Goal: Task Accomplishment & Management: Complete application form

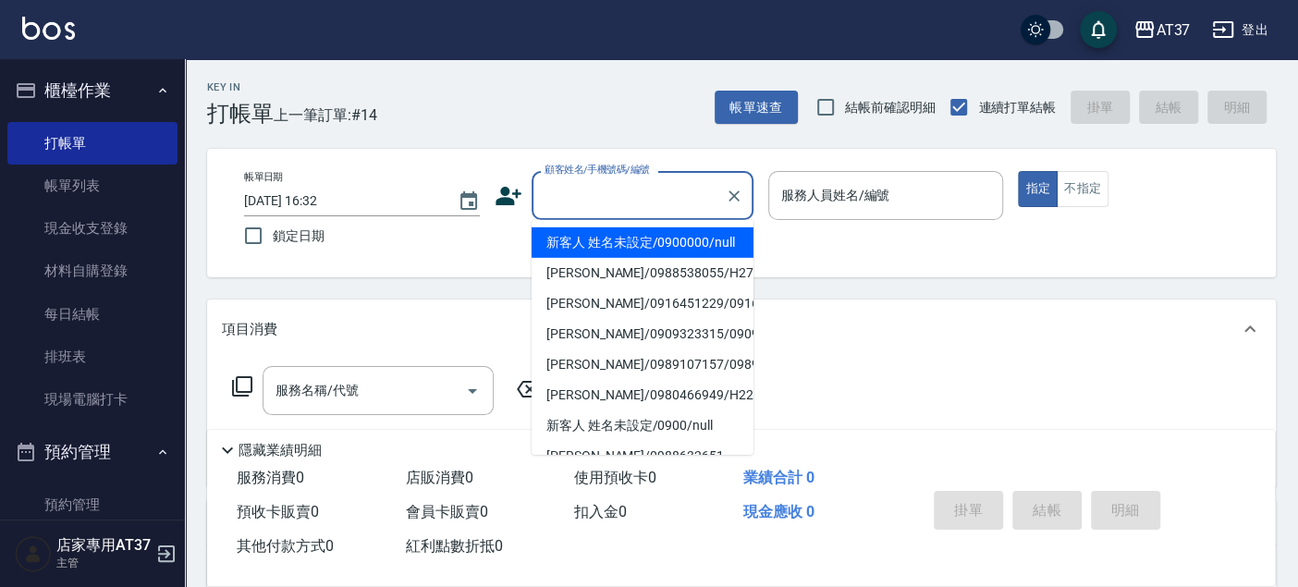
click at [630, 195] on input "顧客姓名/手機號碼/編號" at bounding box center [628, 195] width 177 height 32
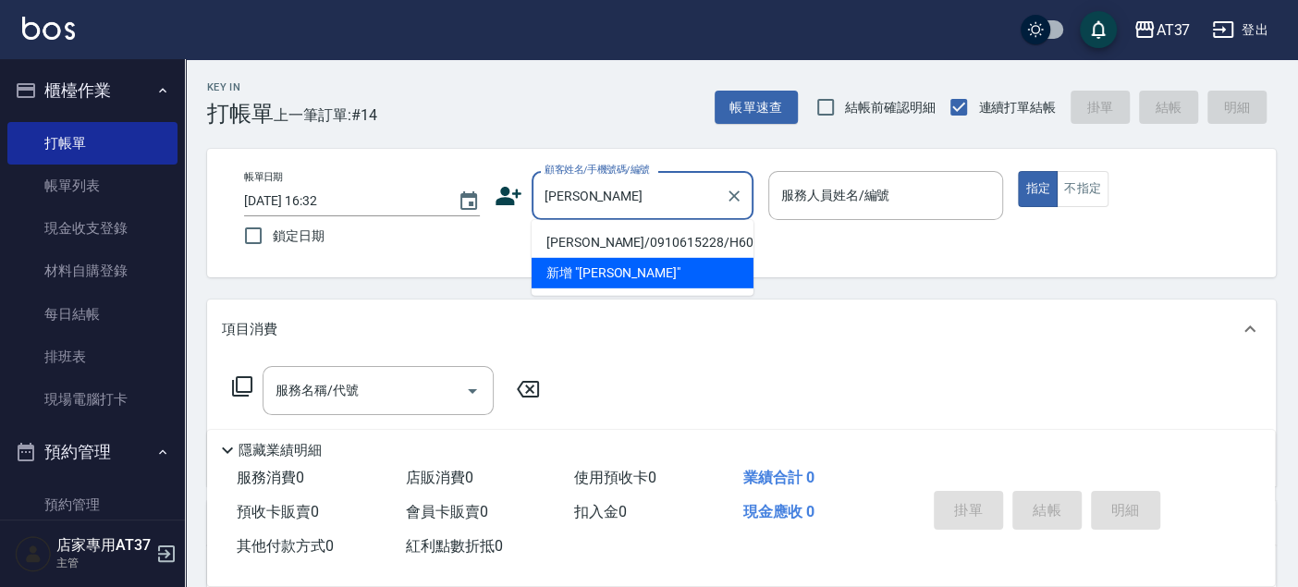
click at [610, 241] on li "[PERSON_NAME]/0910615228/H601" at bounding box center [642, 242] width 222 height 30
type input "[PERSON_NAME]/0910615228/H601"
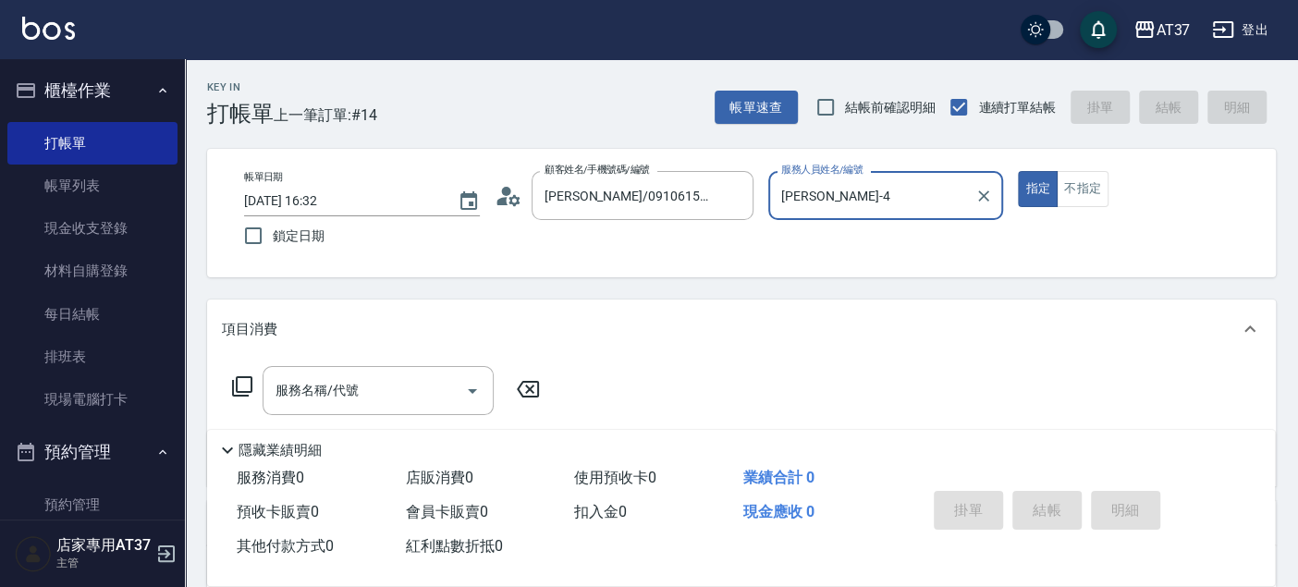
type input "[PERSON_NAME]-4"
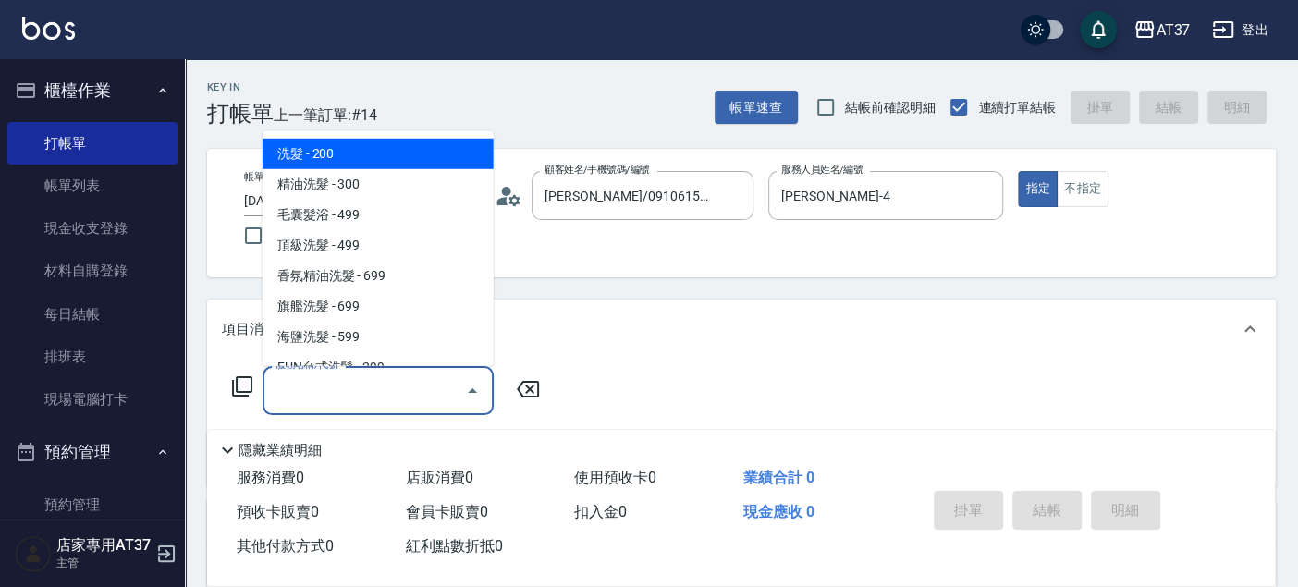
click at [282, 389] on div "服務名稱/代號 服務名稱/代號" at bounding box center [377, 390] width 231 height 49
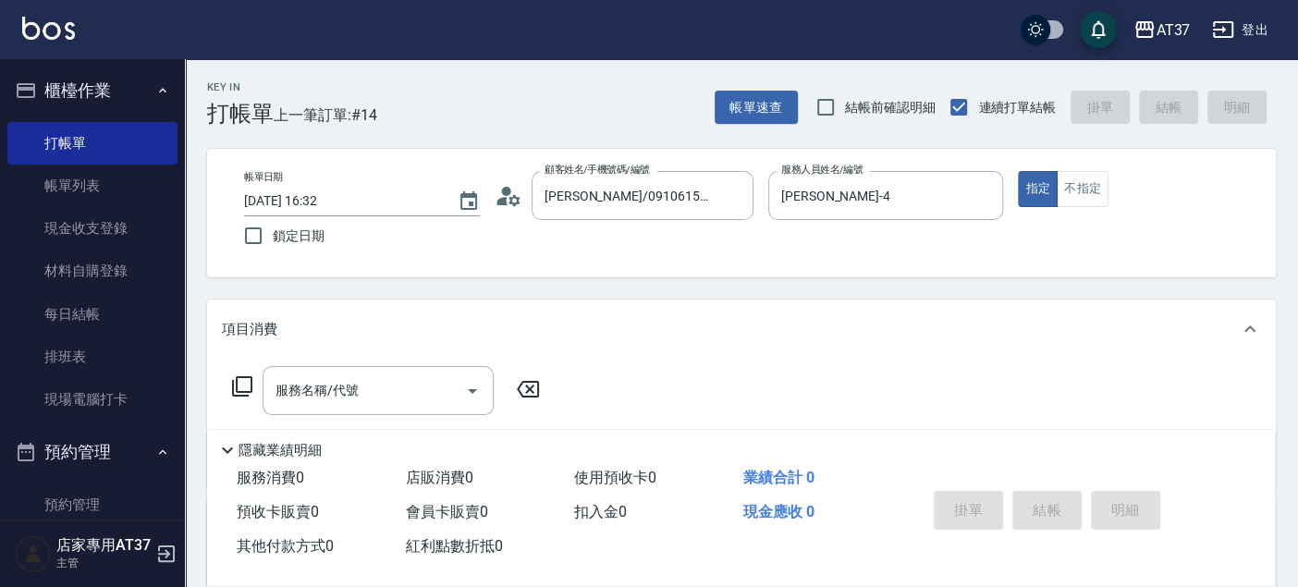
click at [250, 389] on icon at bounding box center [242, 386] width 20 height 20
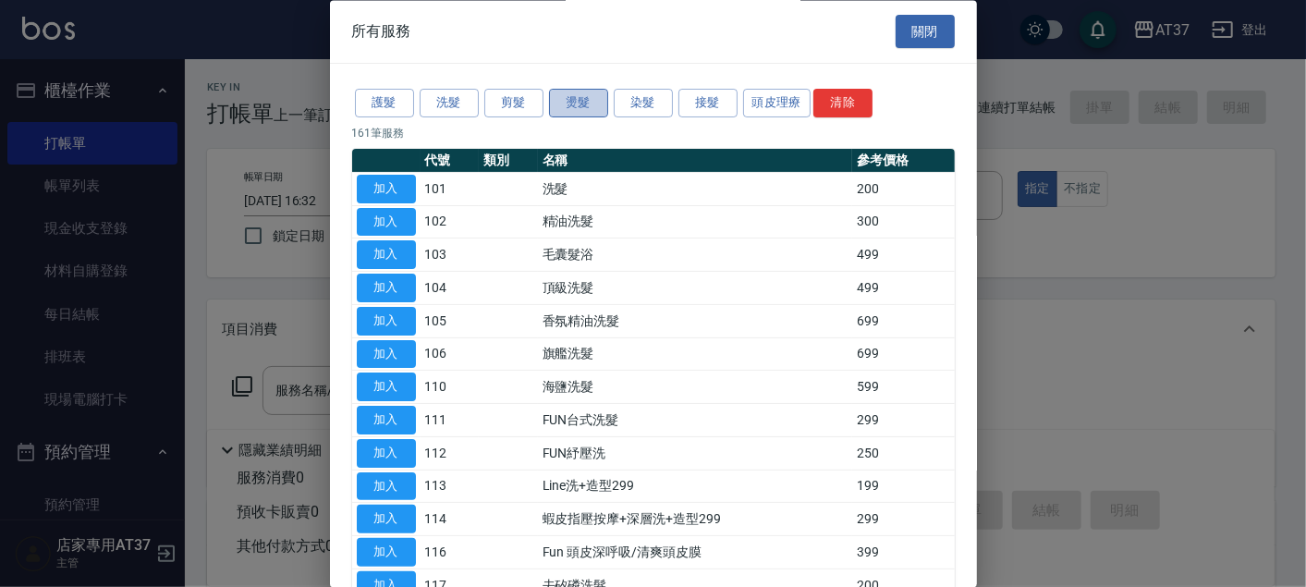
click at [581, 92] on button "燙髮" at bounding box center [578, 104] width 59 height 29
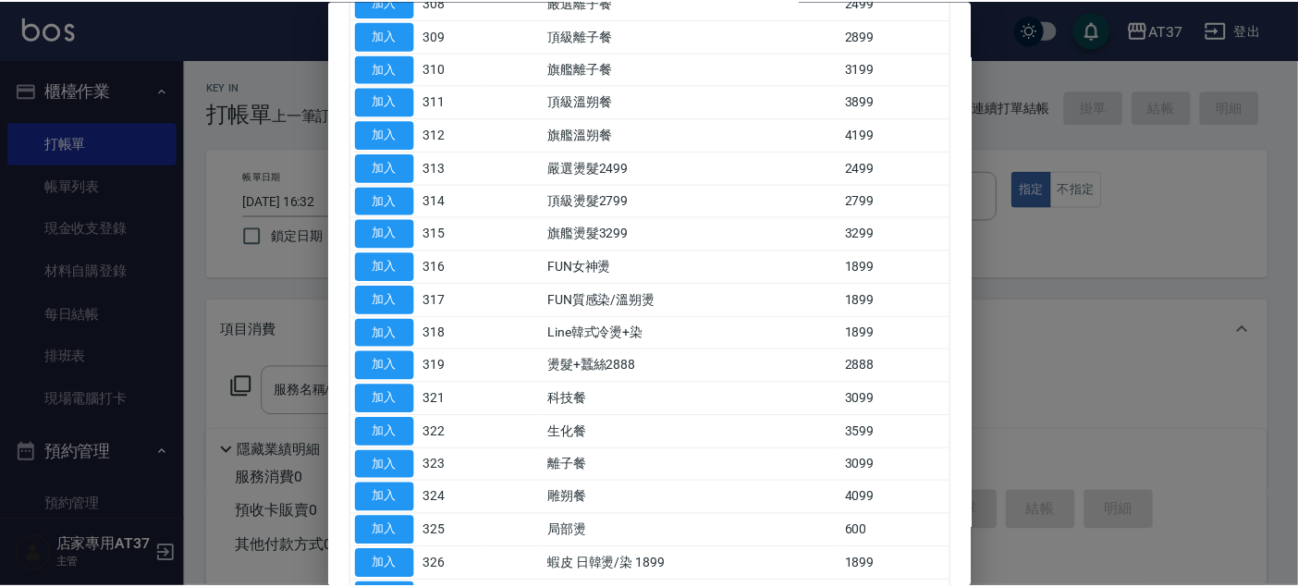
scroll to position [385, 0]
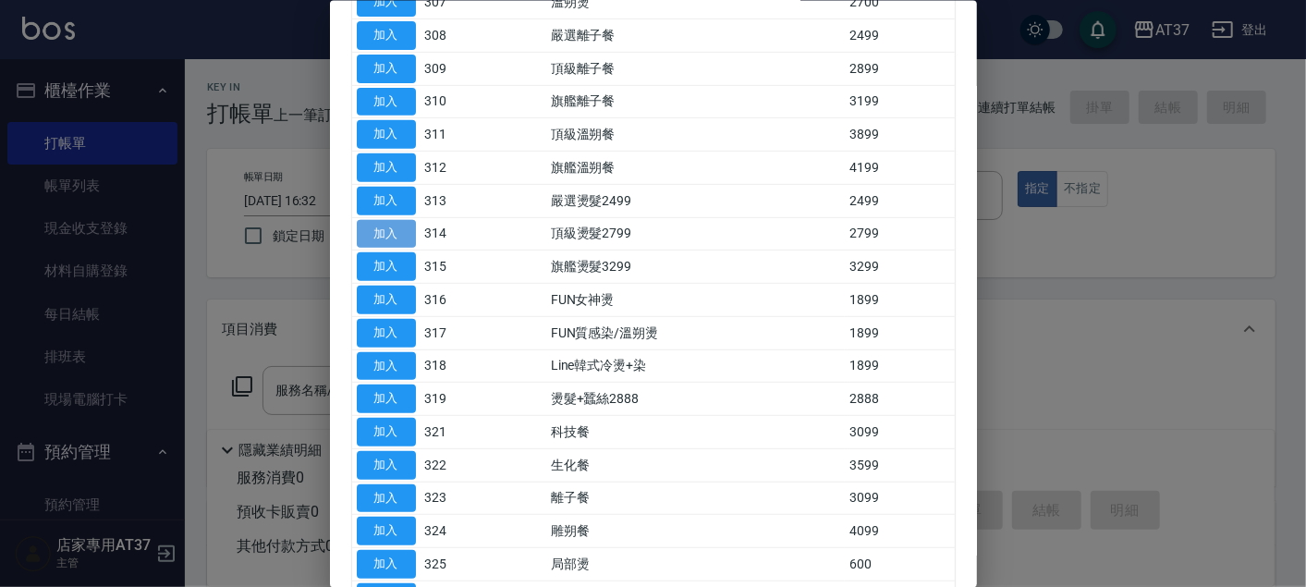
click at [408, 229] on button "加入" at bounding box center [386, 233] width 59 height 29
type input "頂級燙髮2799(314)"
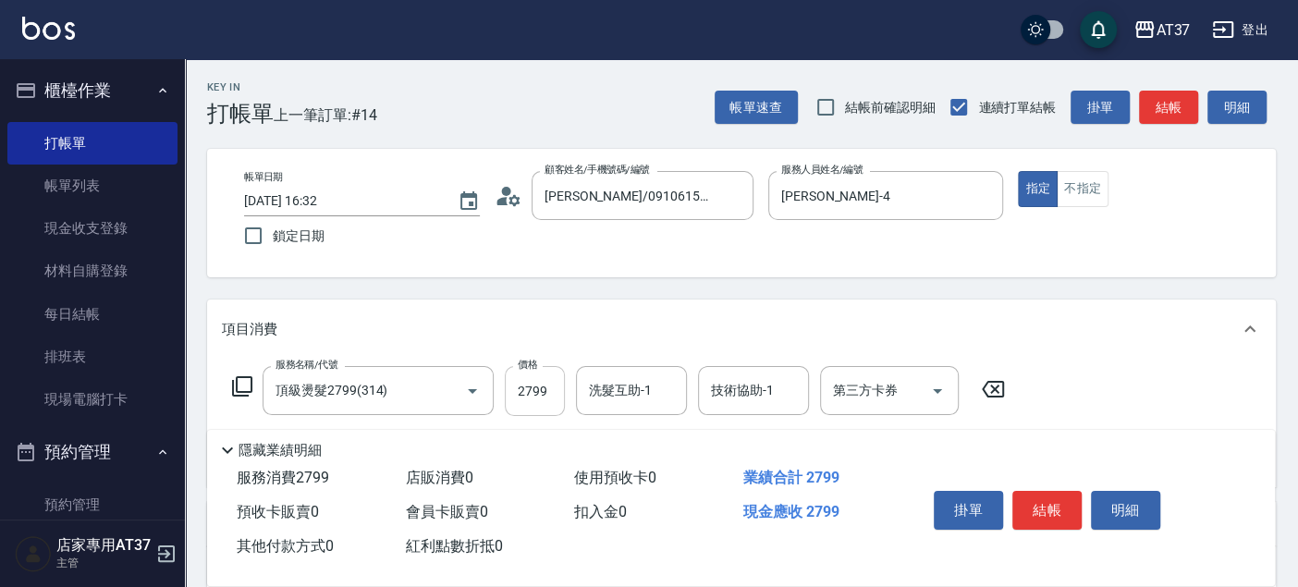
click at [522, 385] on input "2799" at bounding box center [535, 391] width 60 height 50
type input "2700"
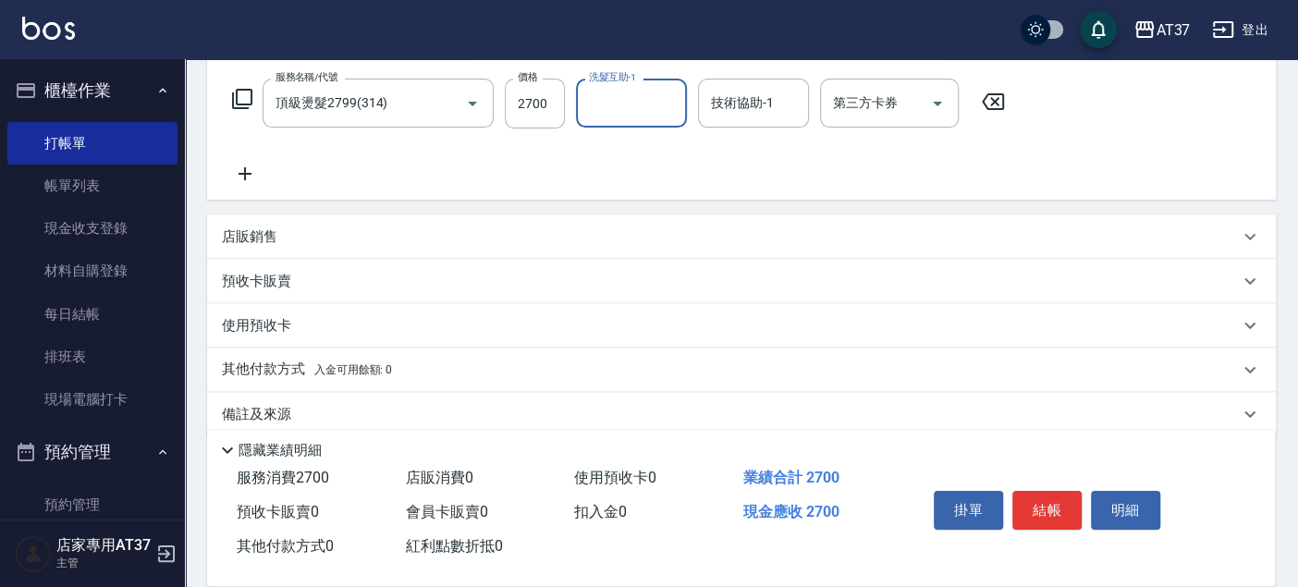
scroll to position [311, 0]
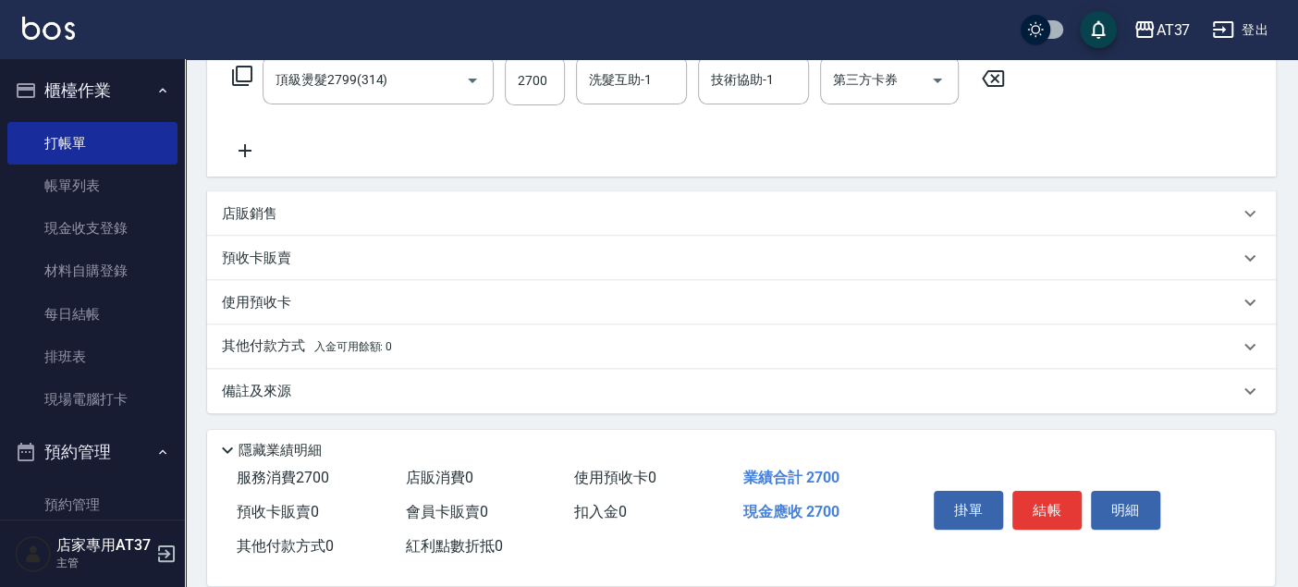
click at [277, 350] on p "其他付款方式 入金可用餘額: 0" at bounding box center [307, 346] width 170 height 20
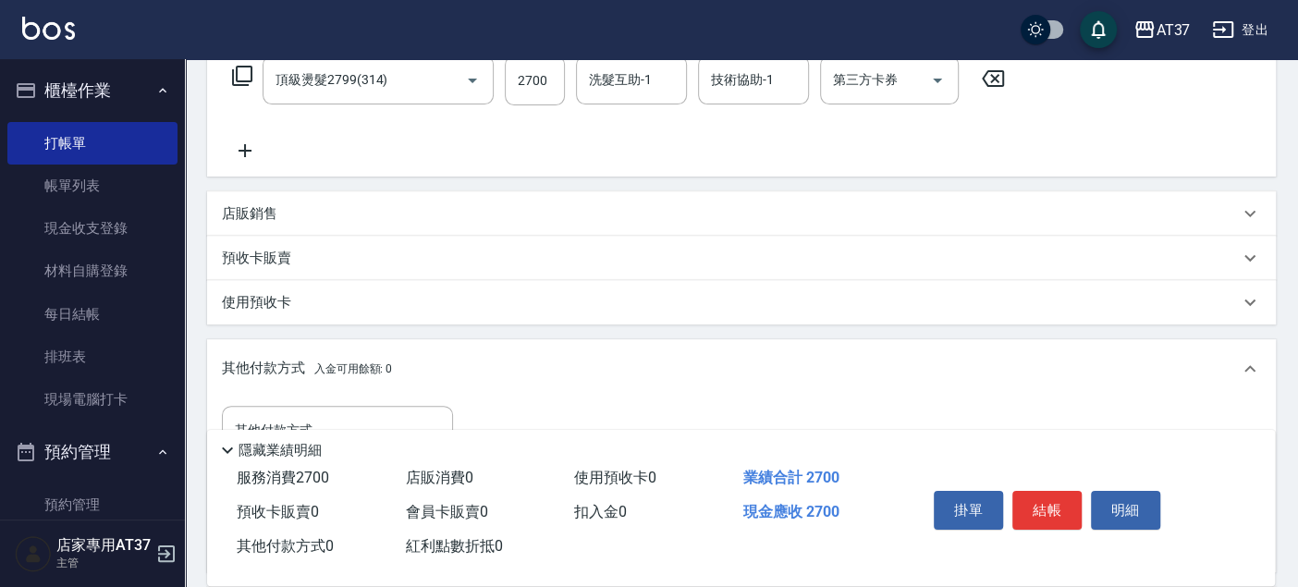
click at [286, 206] on div "店販銷售" at bounding box center [730, 213] width 1017 height 19
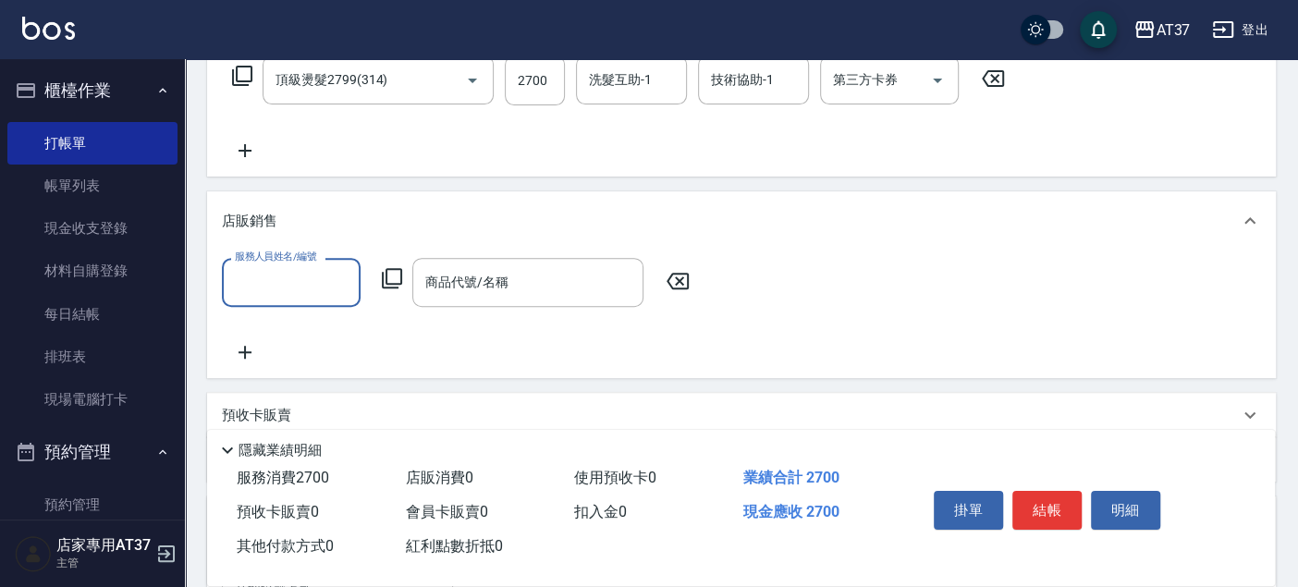
scroll to position [0, 0]
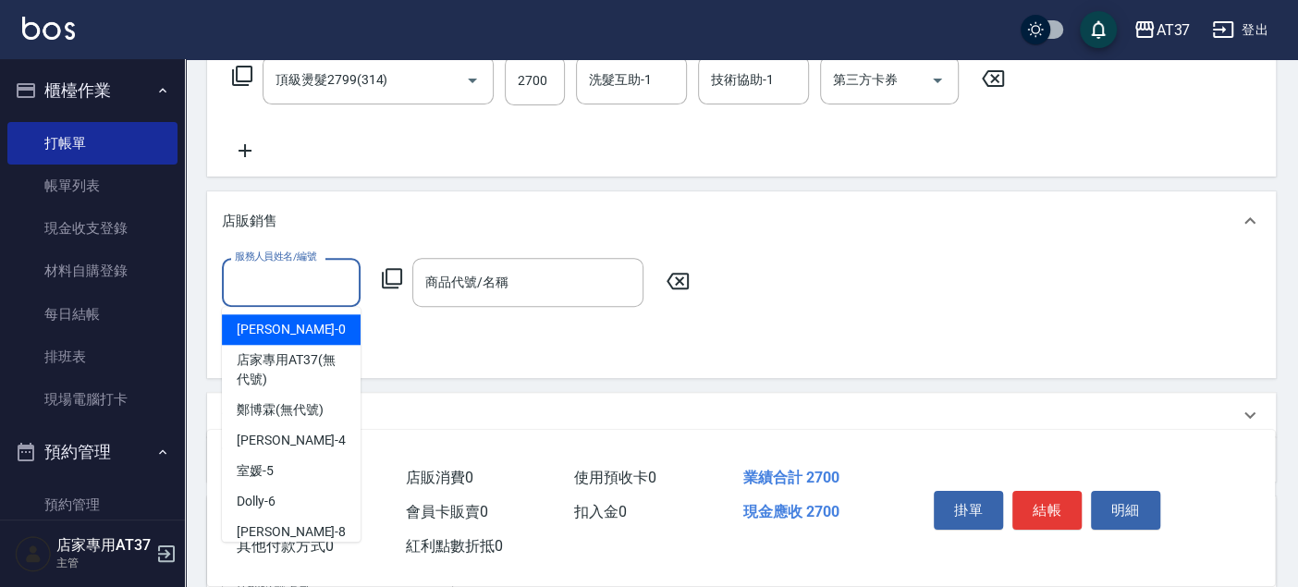
click at [287, 293] on input "服務人員姓名/編號" at bounding box center [291, 282] width 122 height 32
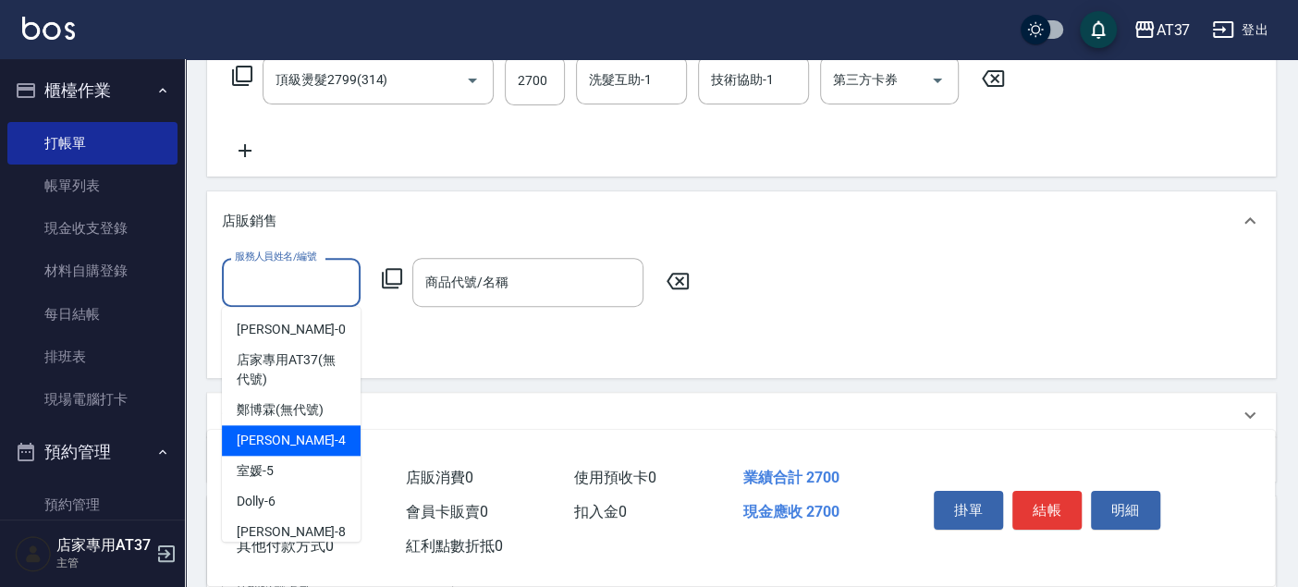
click at [301, 433] on div "[PERSON_NAME] -4" at bounding box center [291, 440] width 139 height 30
type input "[PERSON_NAME]-4"
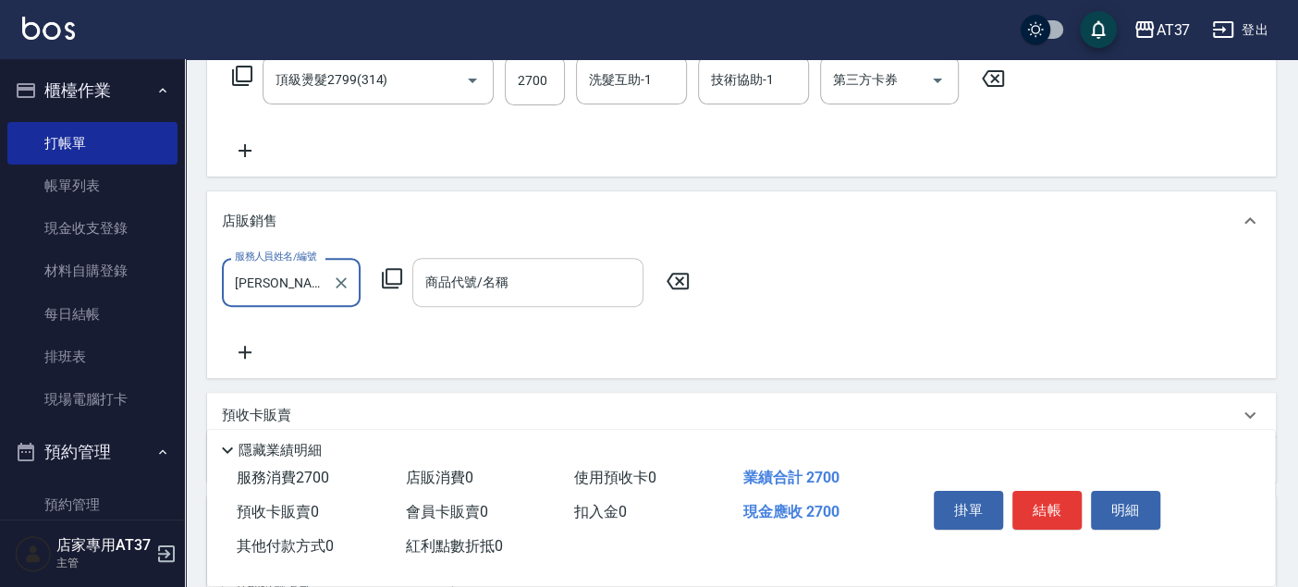
click at [440, 283] on div "商品代號/名稱 商品代號/名稱" at bounding box center [527, 282] width 231 height 49
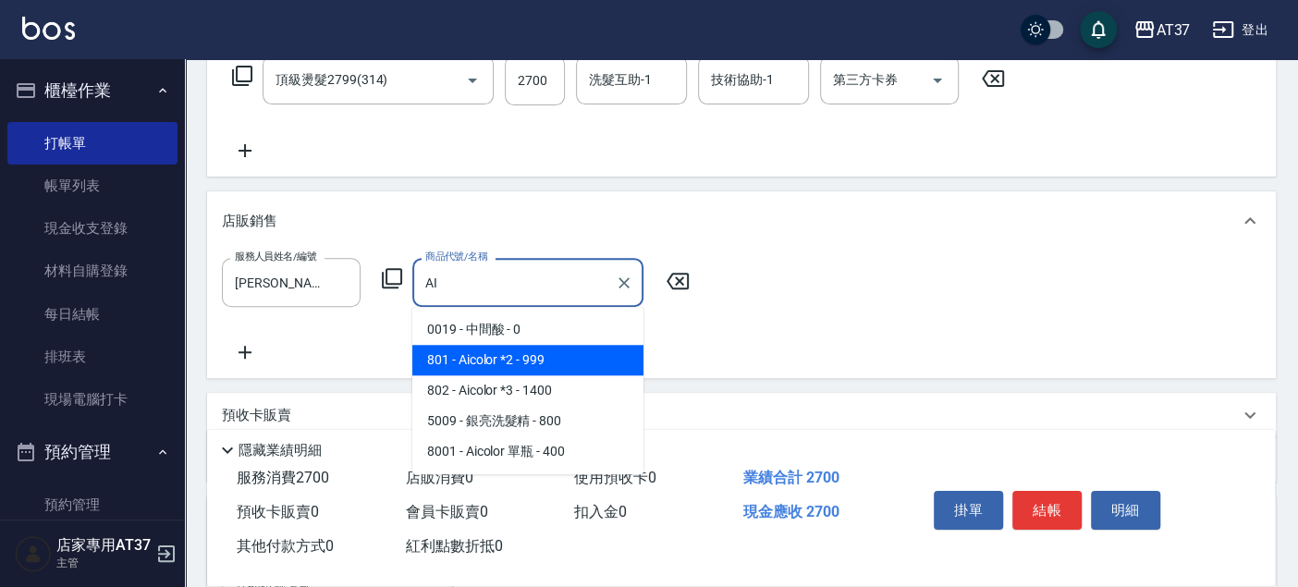
click at [555, 351] on span "801 - Aicolor *2 - 999" at bounding box center [527, 360] width 231 height 30
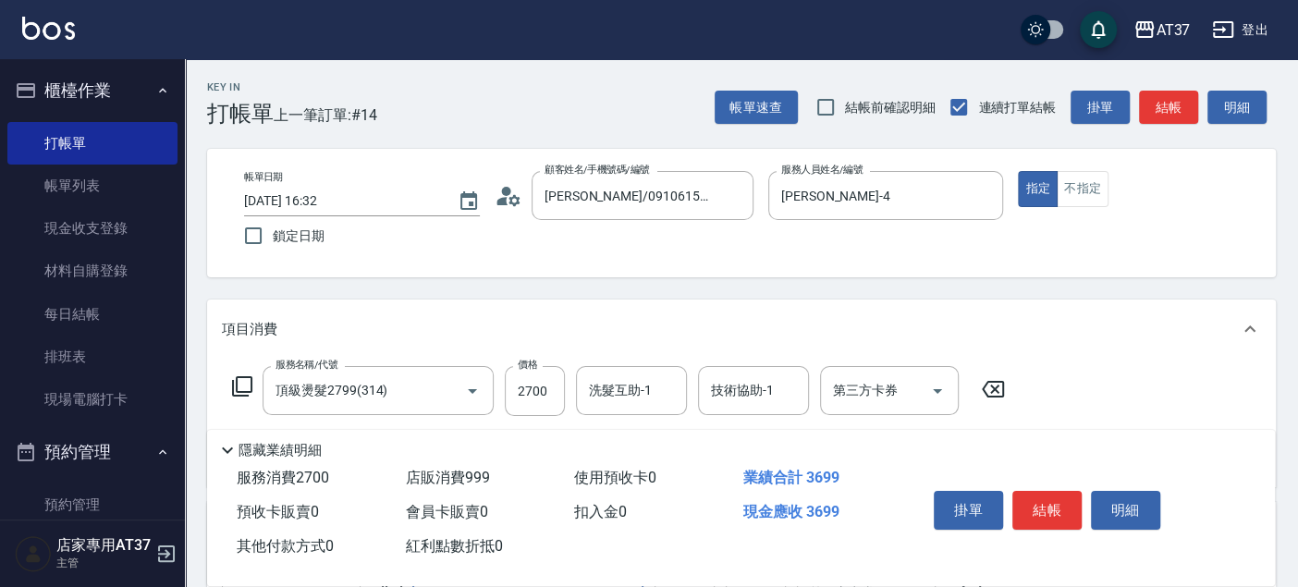
scroll to position [205, 0]
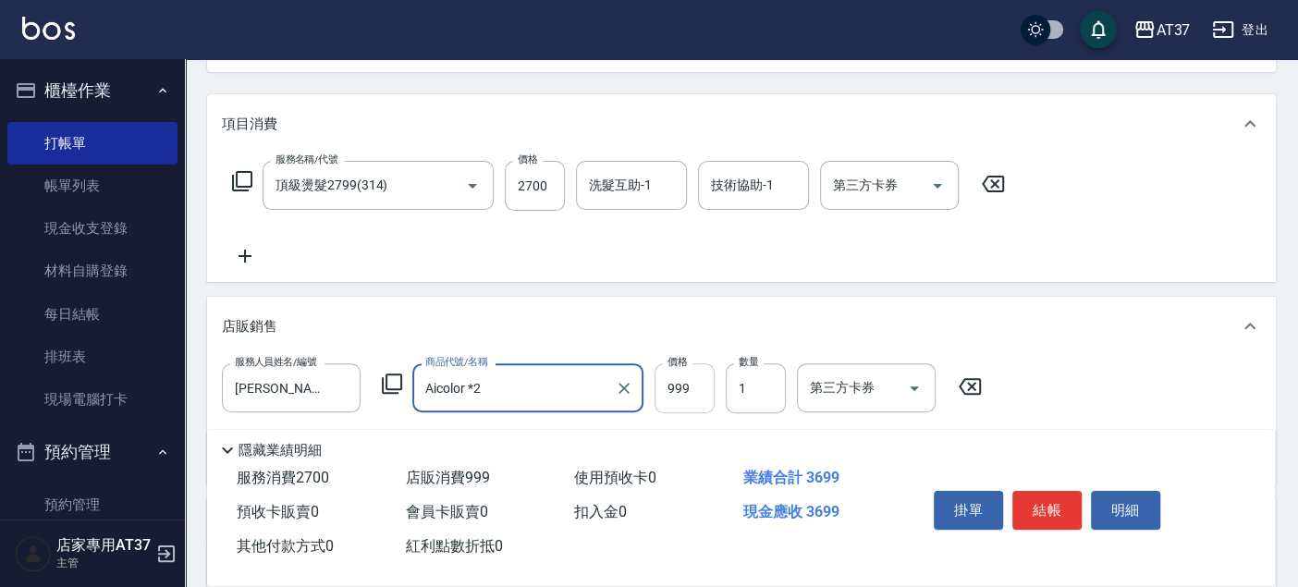
type input "Aicolor *2"
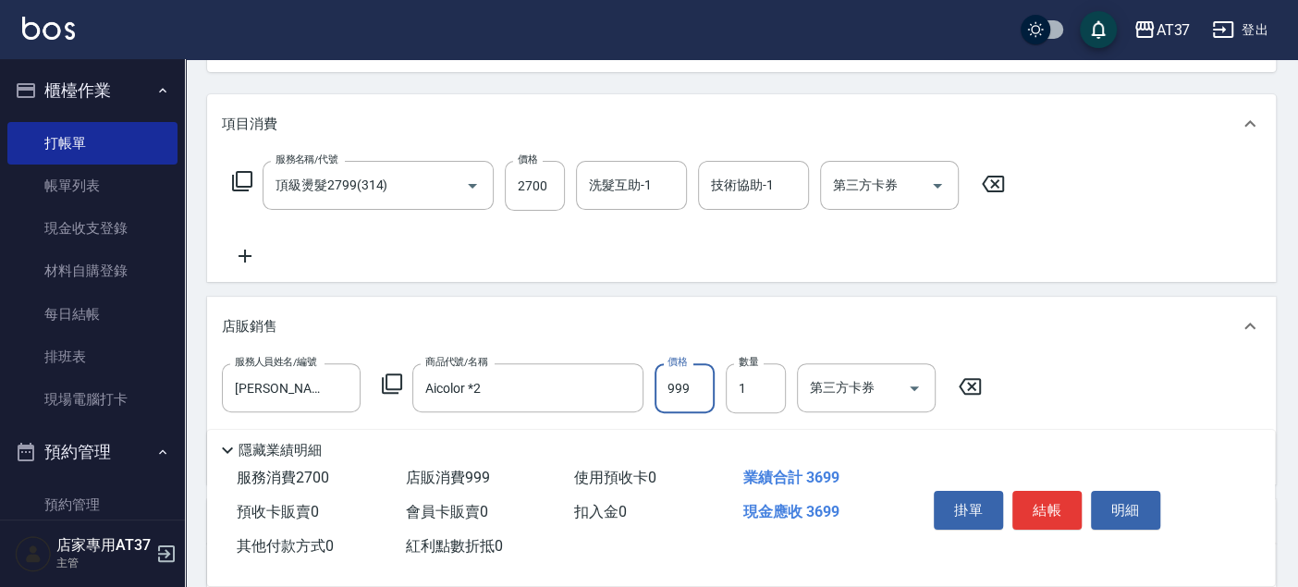
click at [682, 384] on input "999" at bounding box center [684, 388] width 60 height 50
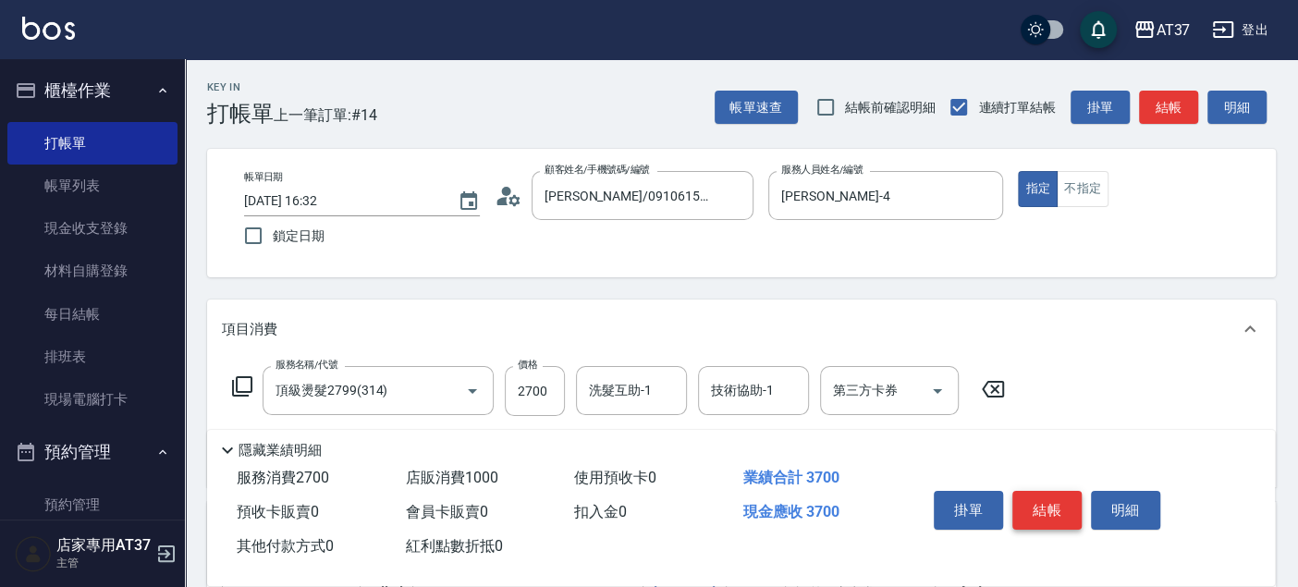
type input "1000"
click at [1045, 497] on button "結帳" at bounding box center [1046, 510] width 69 height 39
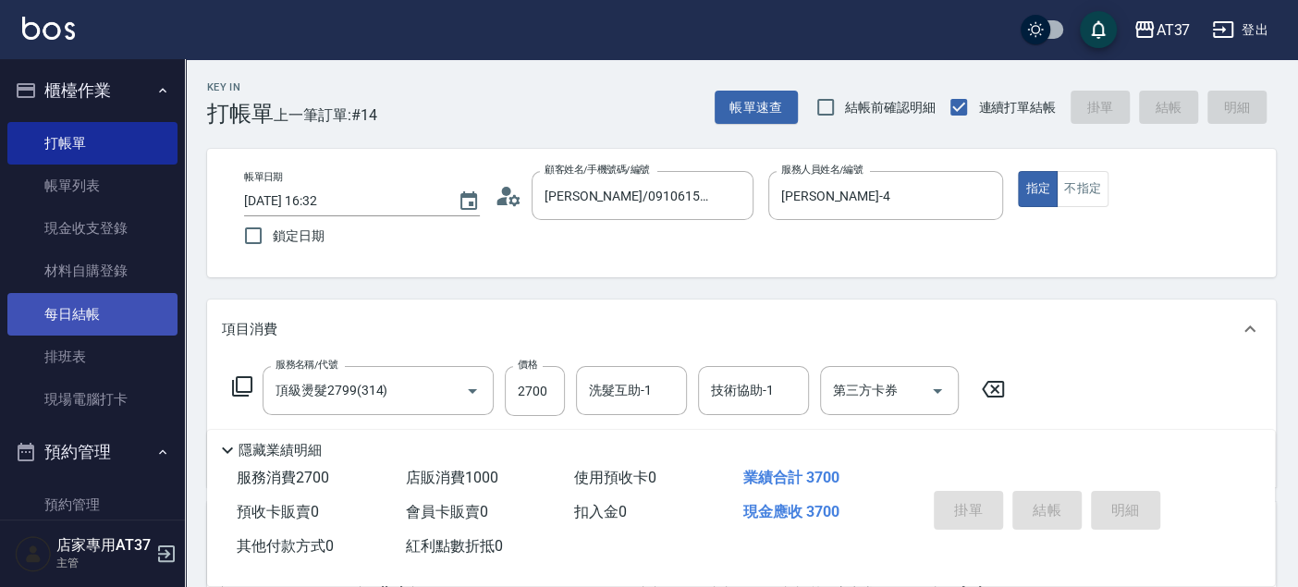
type input "[DATE] 17:25"
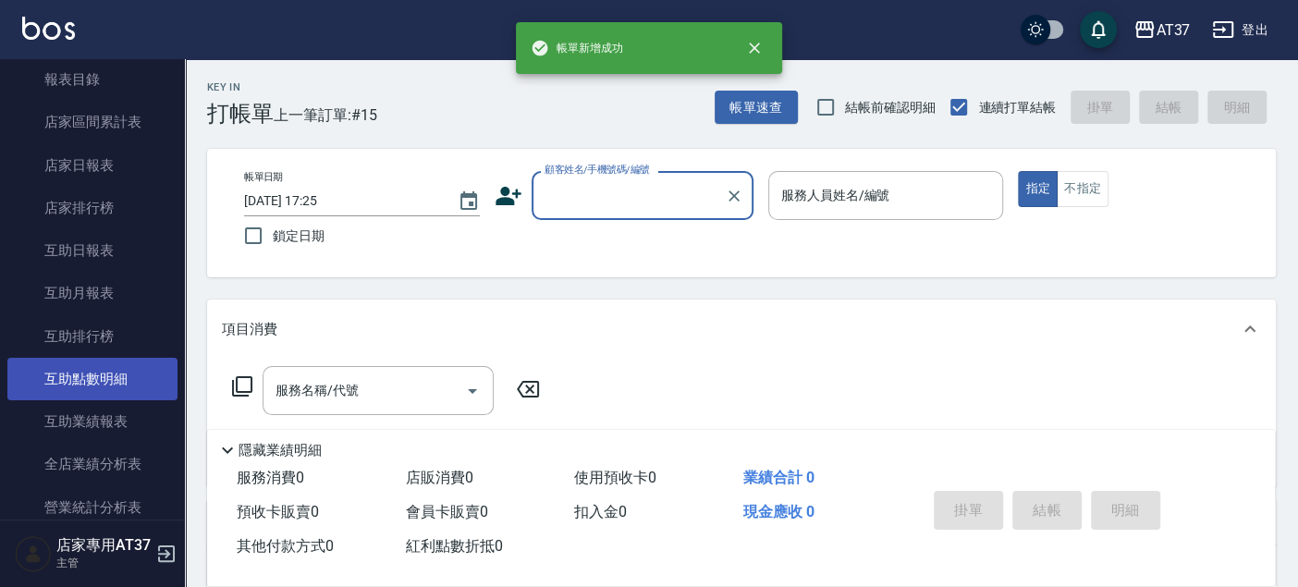
scroll to position [821, 0]
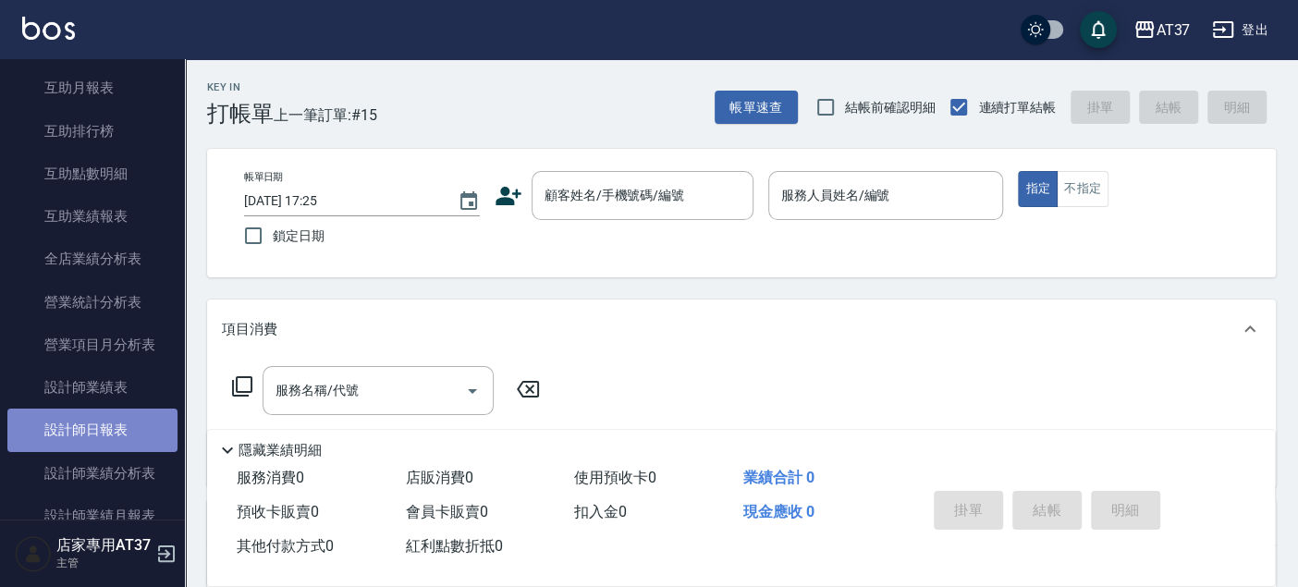
click at [104, 430] on link "設計師日報表" at bounding box center [92, 429] width 170 height 43
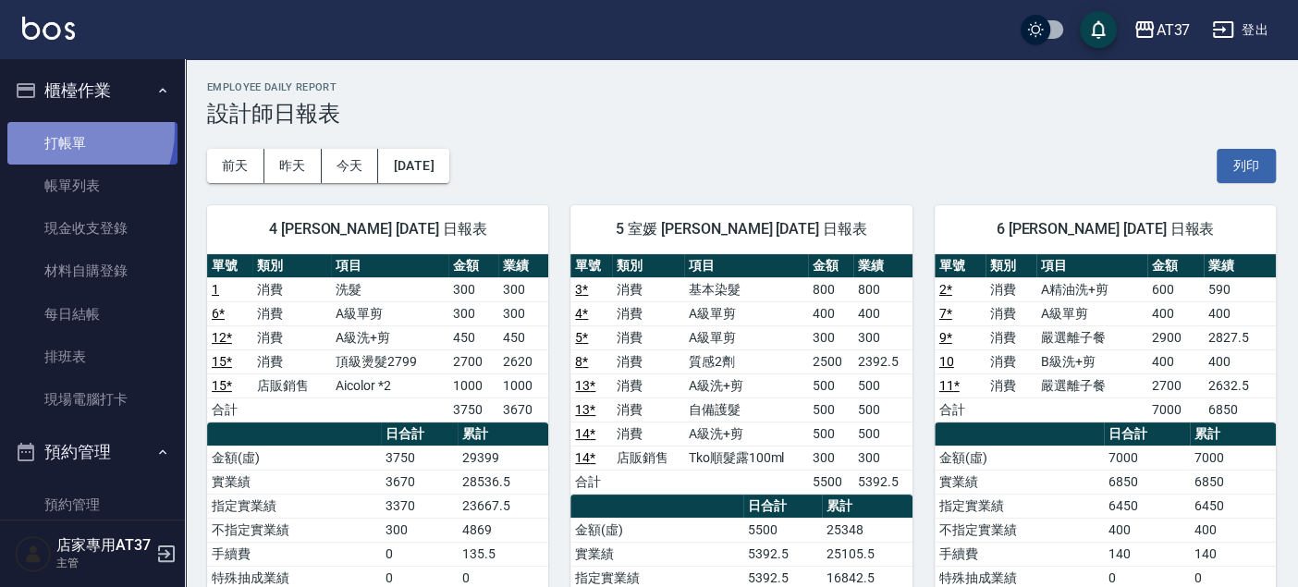
click at [62, 129] on link "打帳單" at bounding box center [92, 143] width 170 height 43
